Goal: Navigation & Orientation: Find specific page/section

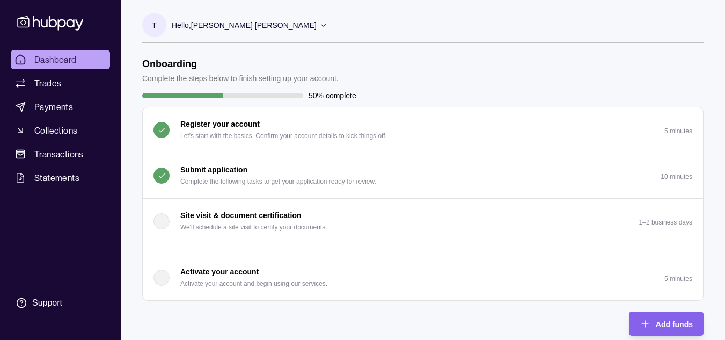
click at [207, 170] on p "Submit application" at bounding box center [213, 170] width 67 height 12
click at [162, 26] on section "T" at bounding box center [154, 25] width 24 height 24
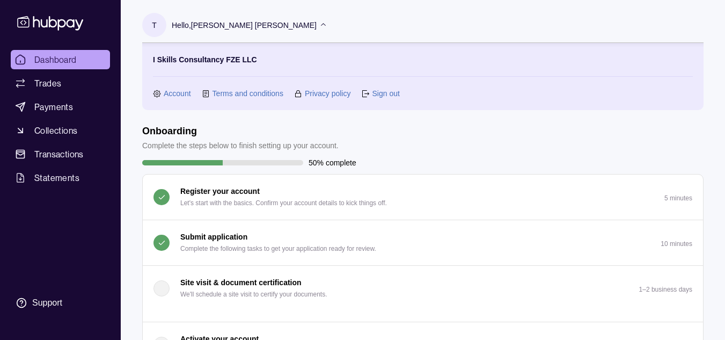
click at [172, 92] on link "Account" at bounding box center [177, 93] width 27 height 12
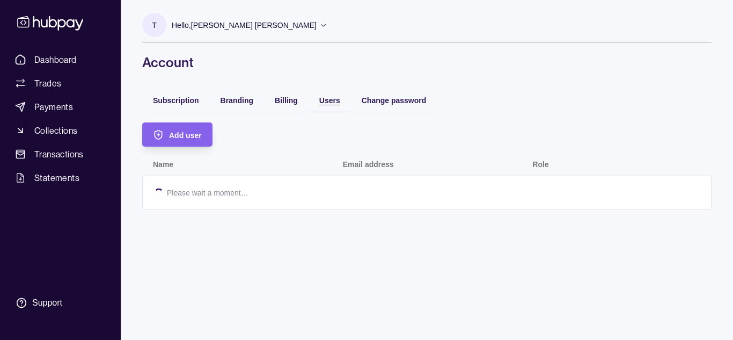
click at [320, 100] on span "Users" at bounding box center [329, 100] width 21 height 9
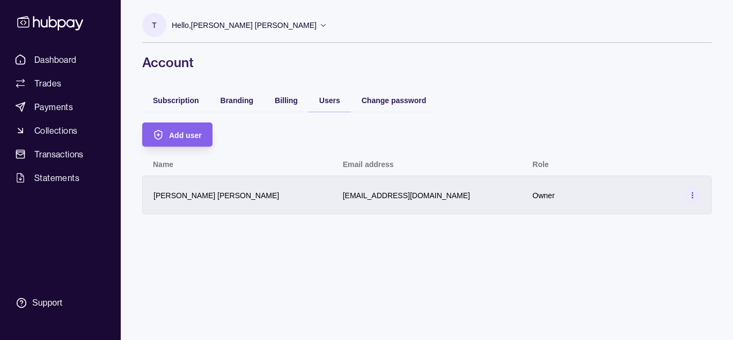
click at [694, 198] on icon at bounding box center [693, 195] width 8 height 8
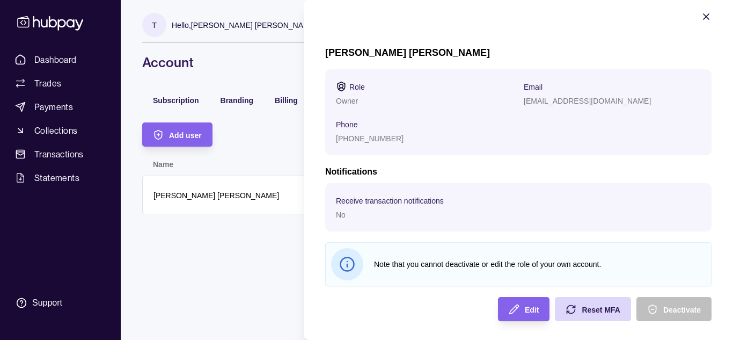
scroll to position [10, 0]
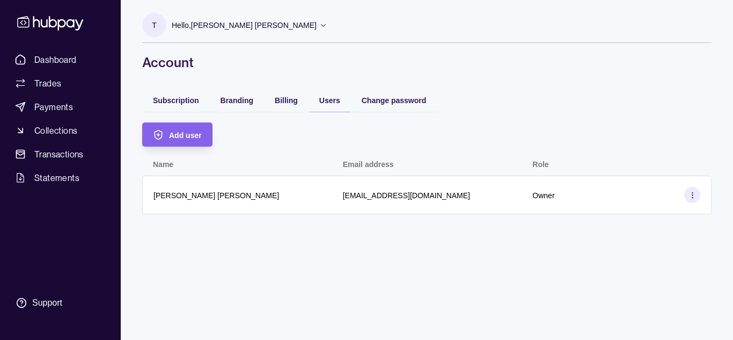
click at [202, 250] on html "Dashboard Trades Payments Collections Transactions Statements Support T Hello, …" at bounding box center [366, 170] width 733 height 340
click at [48, 301] on div "Support" at bounding box center [47, 303] width 30 height 12
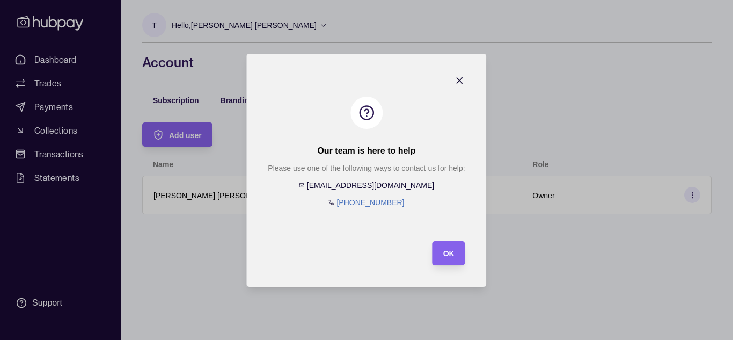
click at [458, 79] on icon "button" at bounding box center [460, 80] width 11 height 11
